Goal: Find contact information: Find contact information

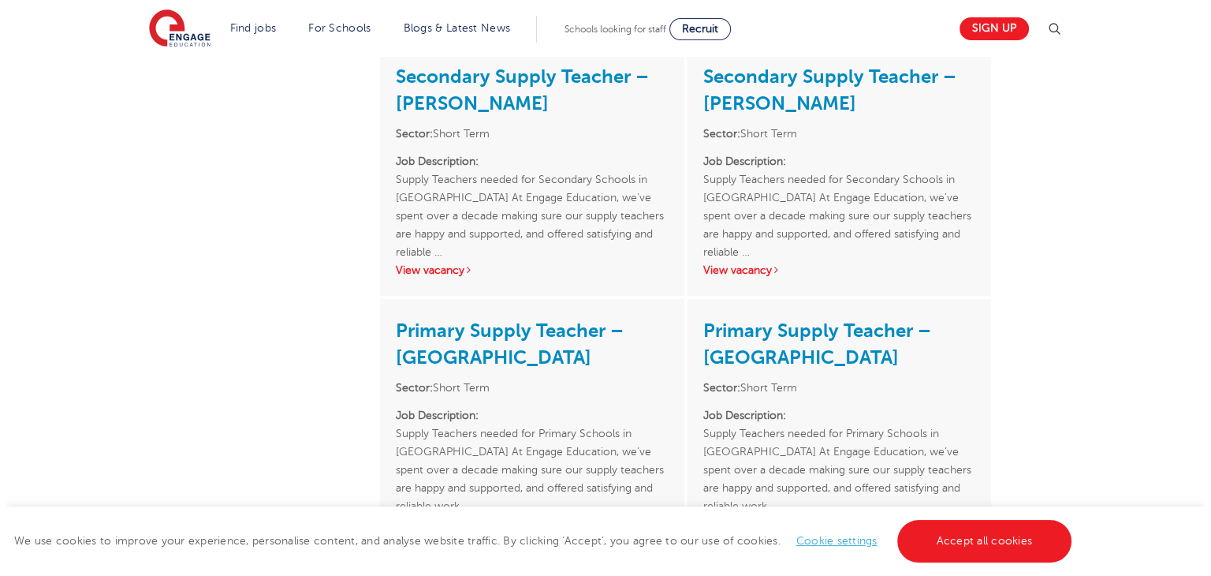
scroll to position [315, 0]
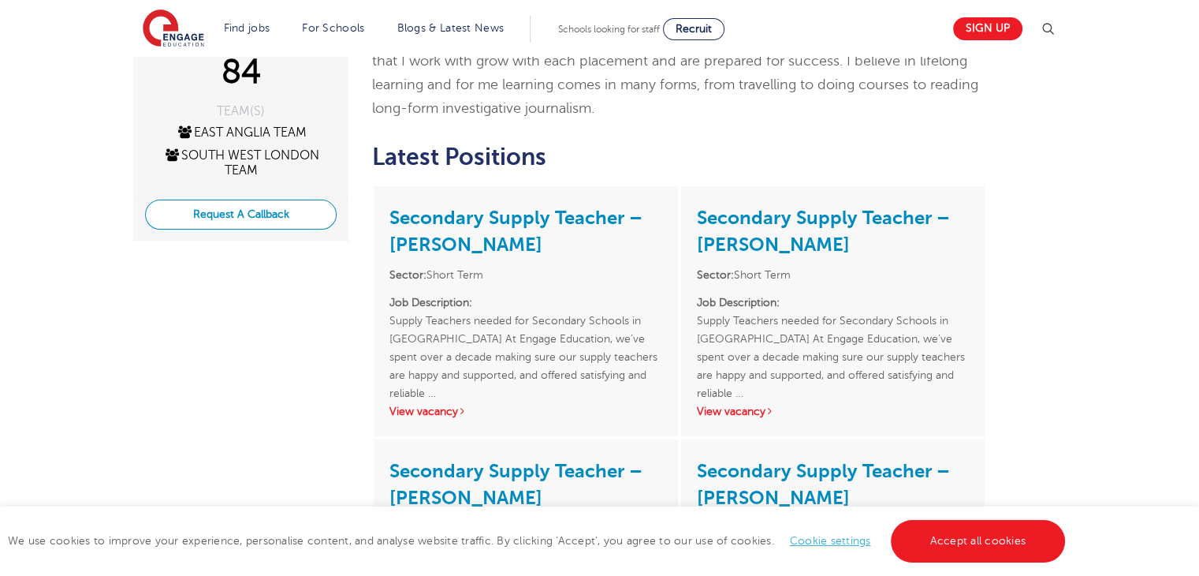
click at [257, 214] on button "Request A Callback" at bounding box center [241, 214] width 192 height 30
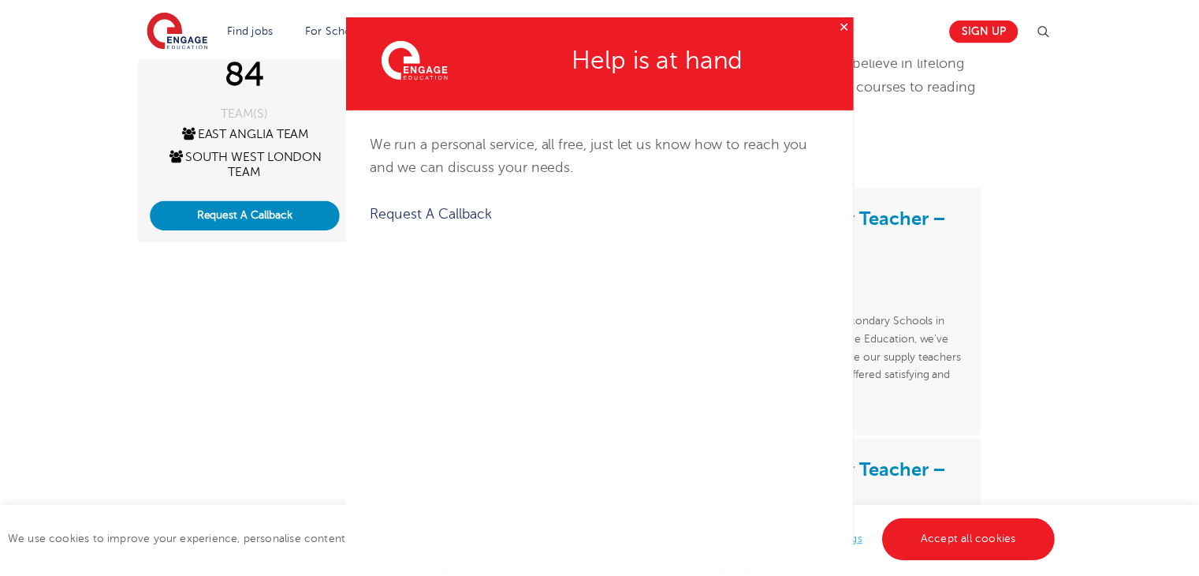
scroll to position [0, 0]
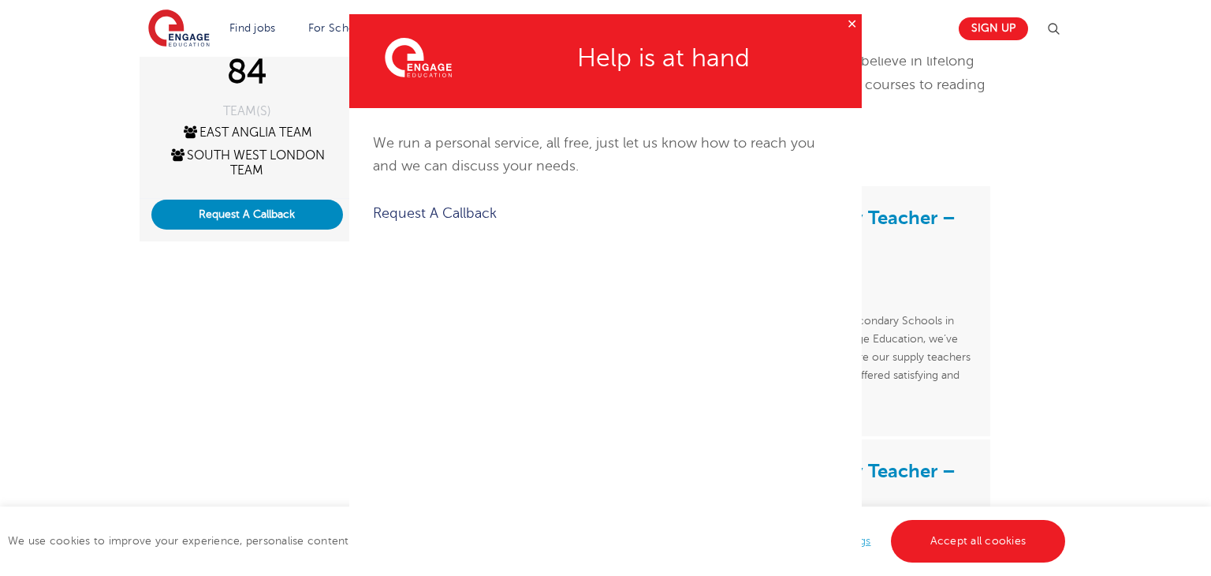
click at [844, 26] on button "✕" at bounding box center [852, 24] width 20 height 20
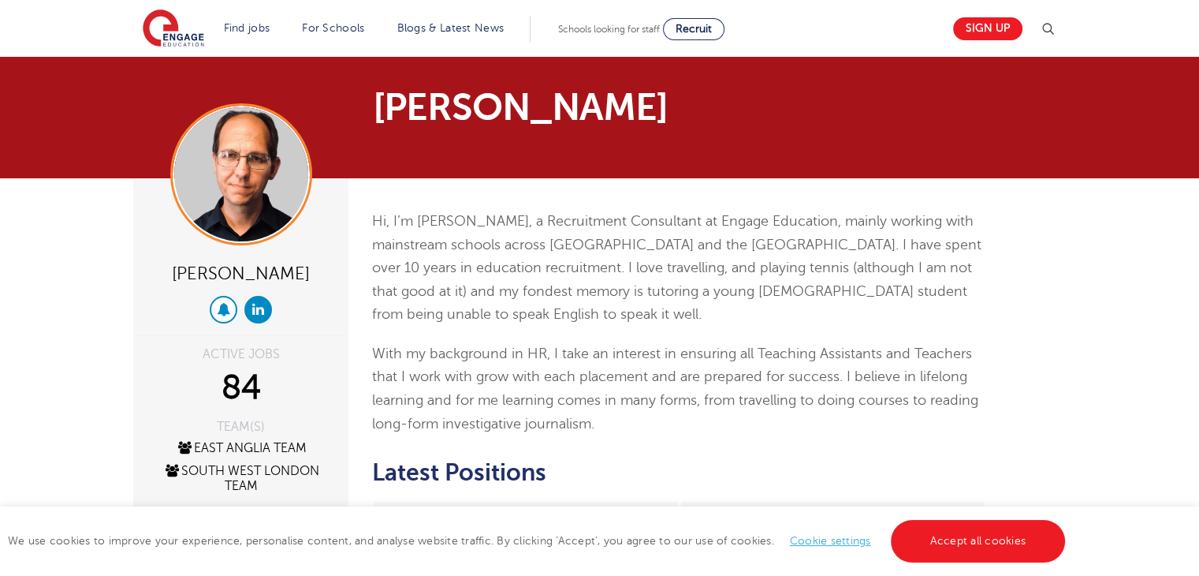
click at [226, 309] on icon at bounding box center [223, 308] width 13 height 13
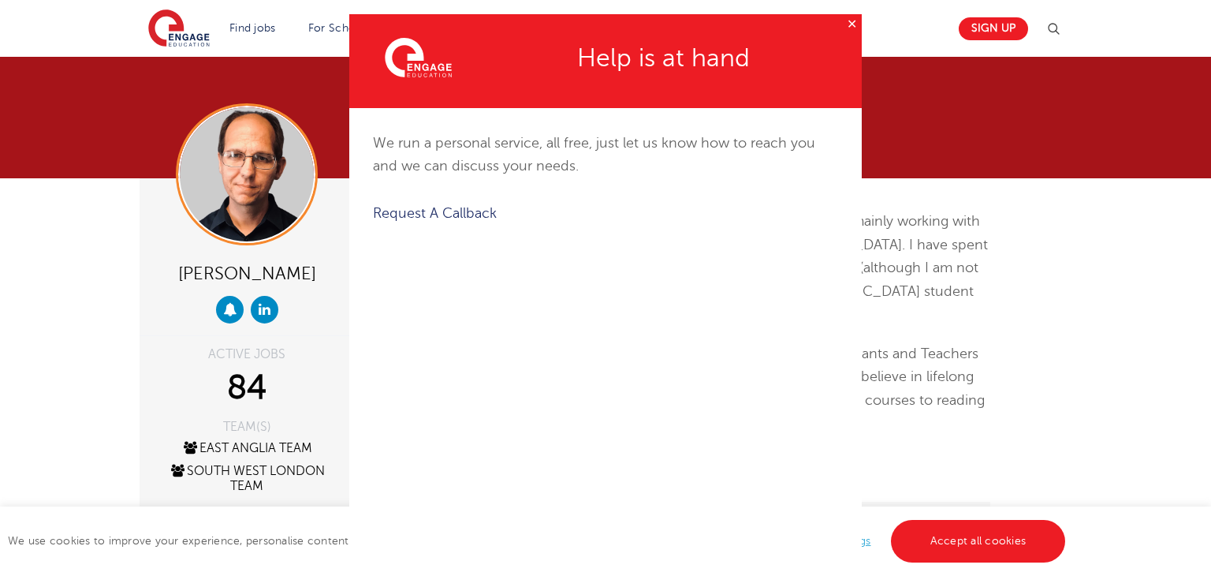
click at [842, 24] on button "✕" at bounding box center [852, 24] width 20 height 20
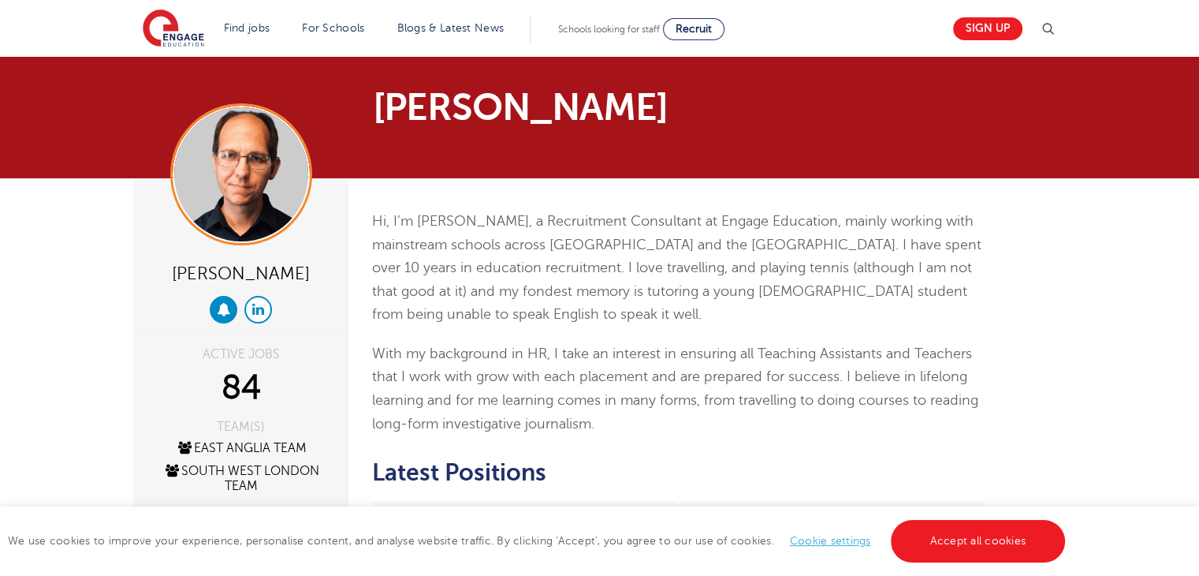
click at [262, 307] on icon at bounding box center [258, 308] width 12 height 13
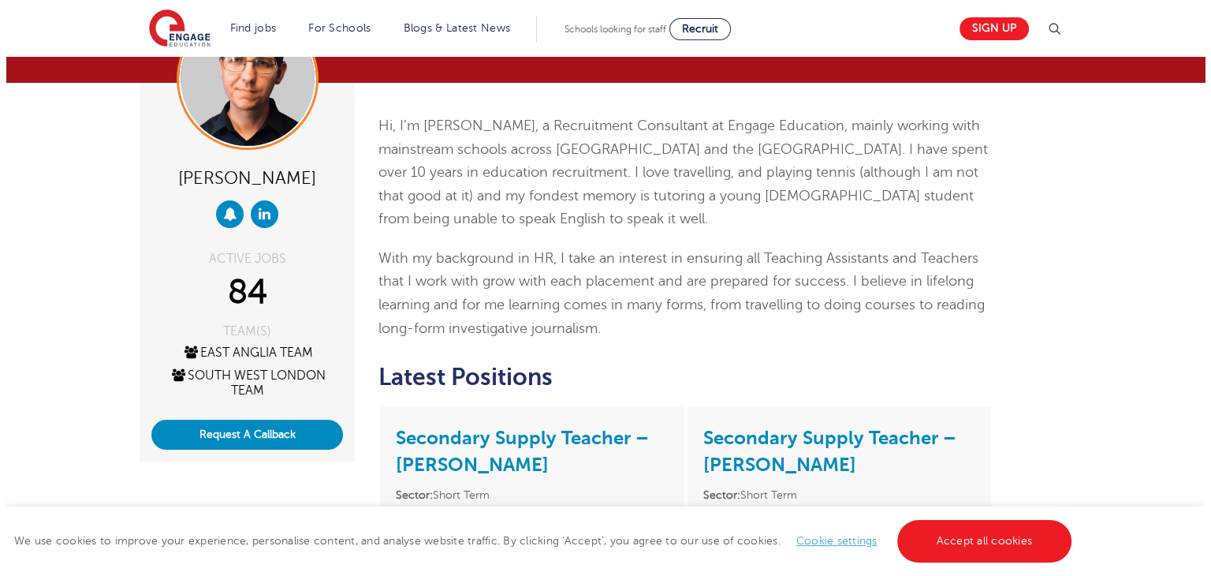
scroll to position [158, 0]
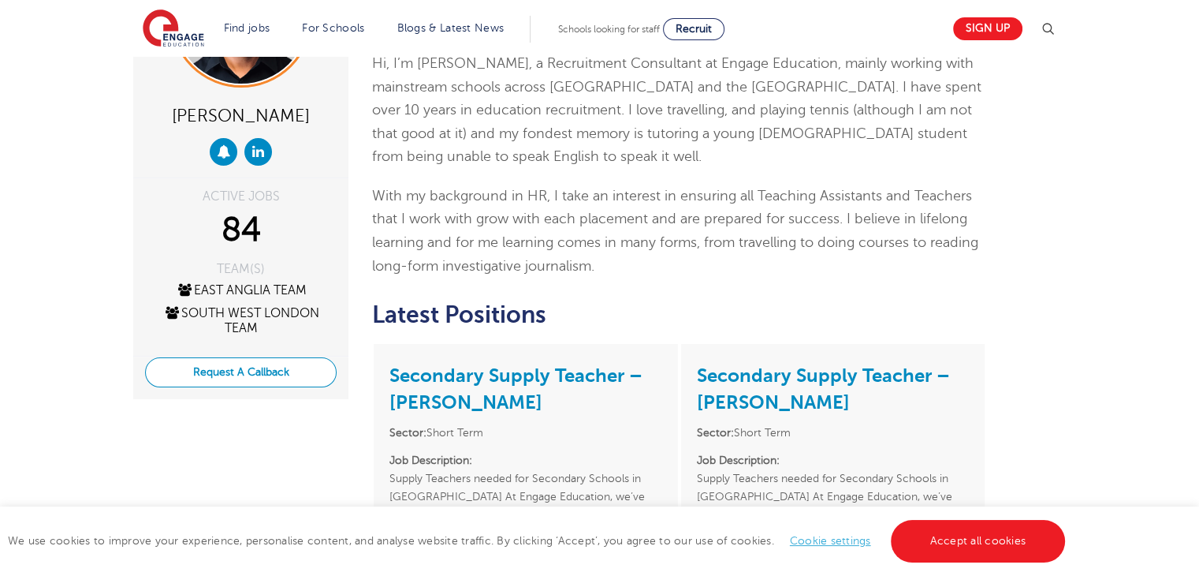
click at [292, 379] on button "Request A Callback" at bounding box center [241, 372] width 192 height 30
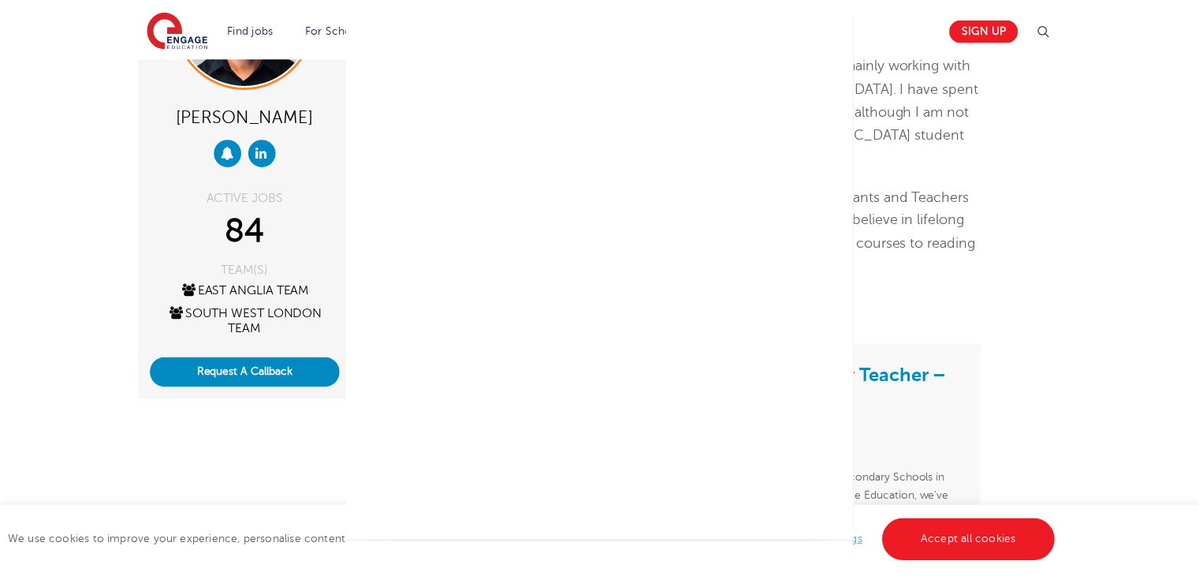
scroll to position [210, 0]
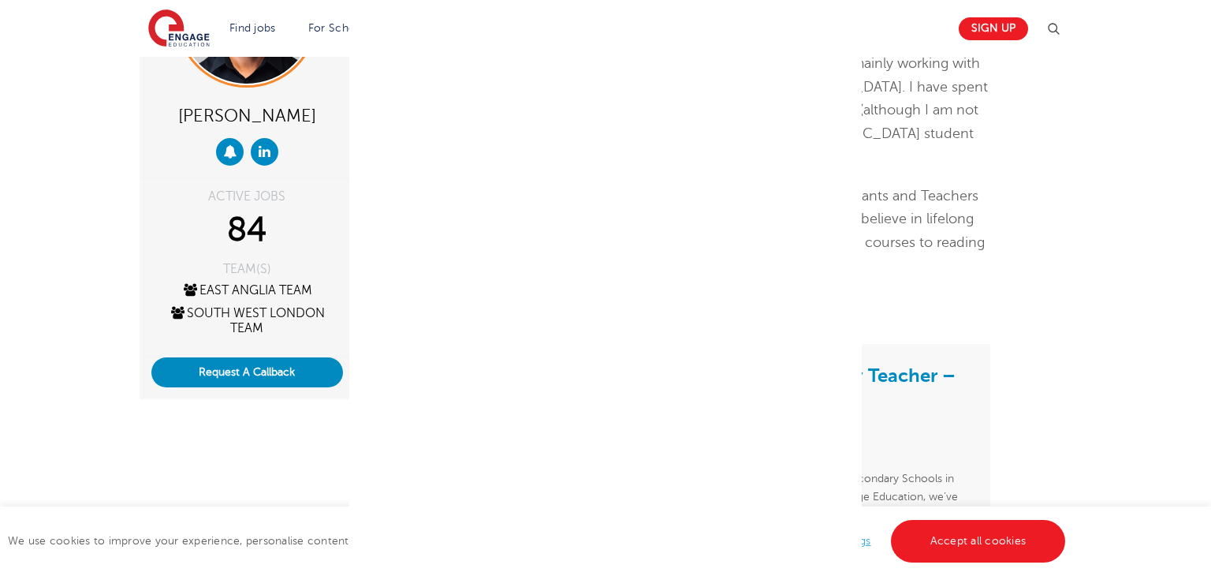
click at [1097, 227] on div "✕ Created with Sketch. Help is at hand We run a personal service, all free, jus…" at bounding box center [605, 288] width 1211 height 576
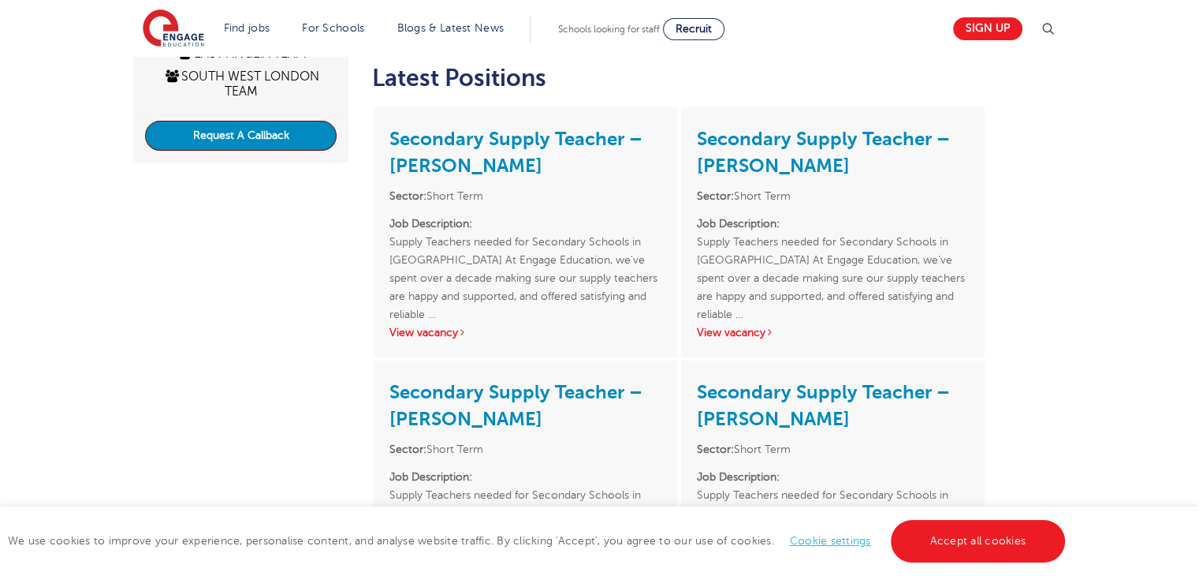
scroll to position [0, 0]
